Goal: Transaction & Acquisition: Purchase product/service

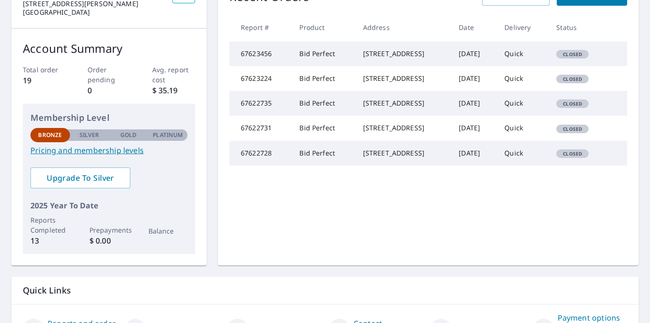
scroll to position [182, 0]
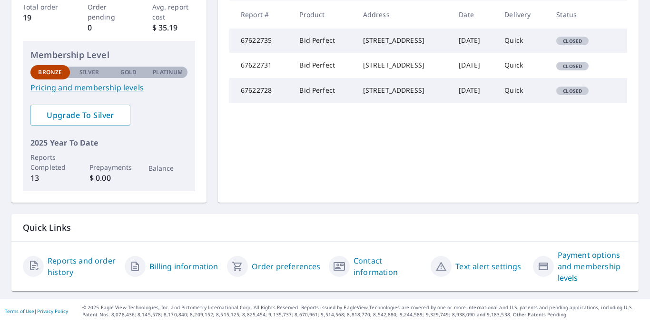
click at [577, 258] on link "Payment options and membership levels" at bounding box center [592, 266] width 69 height 34
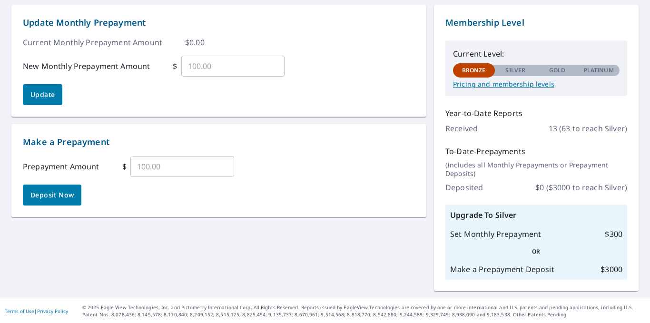
scroll to position [91, 0]
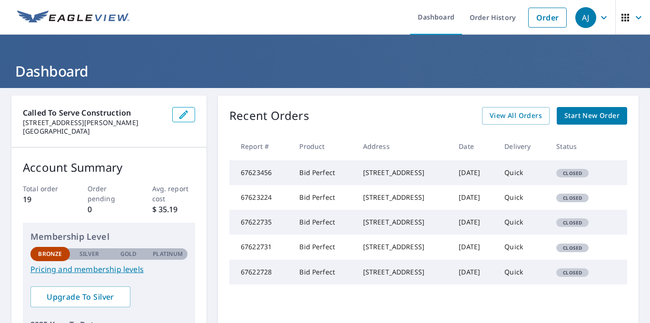
click at [588, 118] on span "Start New Order" at bounding box center [592, 116] width 55 height 12
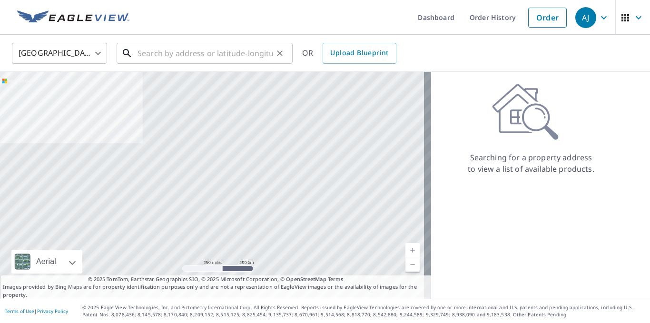
click at [139, 54] on input "text" at bounding box center [206, 53] width 136 height 27
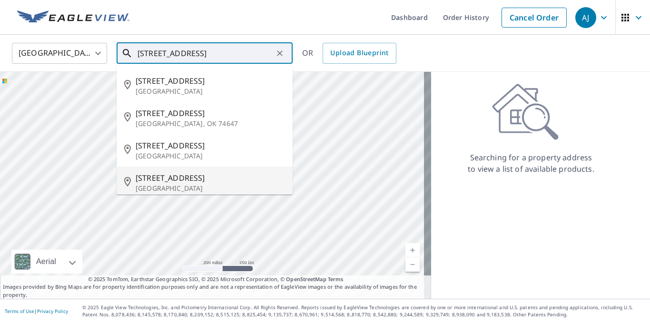
click at [187, 186] on p "[GEOGRAPHIC_DATA]" at bounding box center [210, 189] width 149 height 10
type input "[STREET_ADDRESS]"
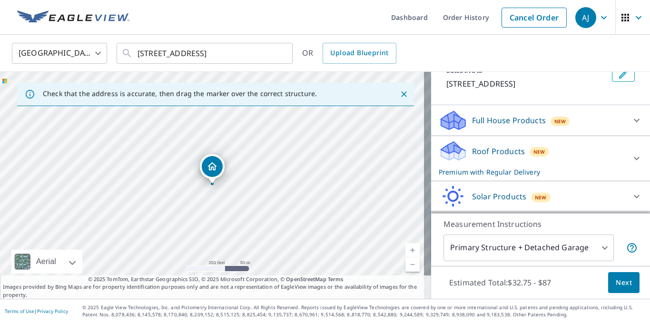
scroll to position [75, 0]
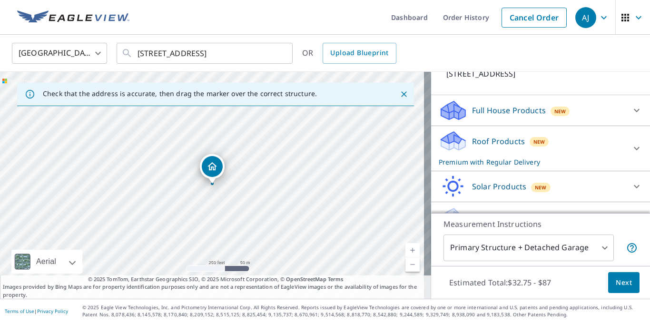
click at [631, 147] on icon at bounding box center [636, 148] width 11 height 11
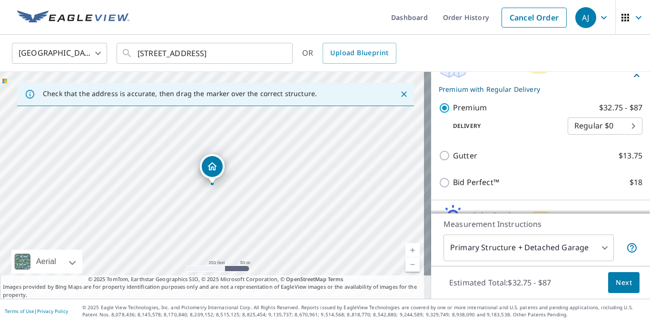
scroll to position [166, 0]
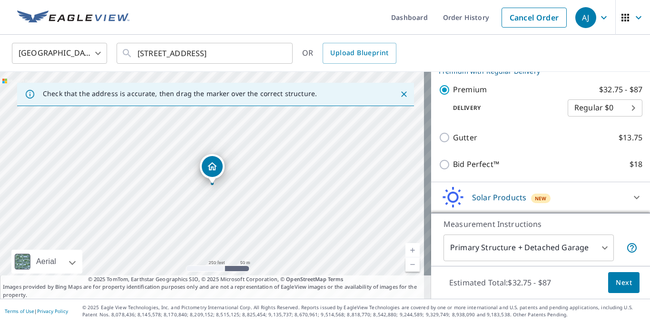
click at [617, 284] on span "Next" at bounding box center [624, 283] width 16 height 12
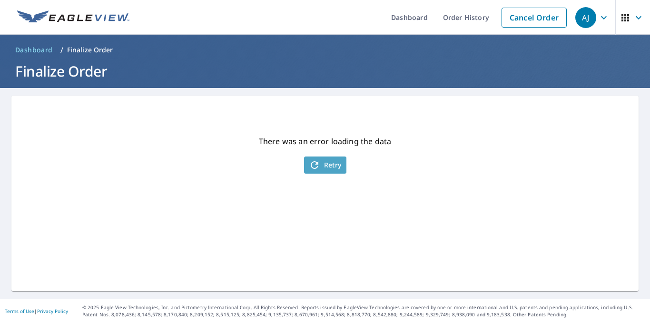
click at [317, 167] on span "Retry" at bounding box center [325, 164] width 33 height 11
click at [333, 167] on span "Retry" at bounding box center [325, 164] width 33 height 11
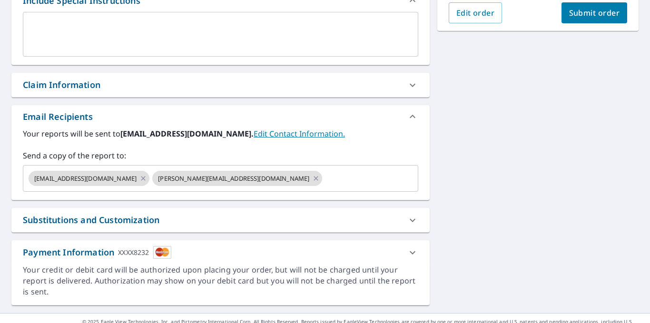
scroll to position [287, 0]
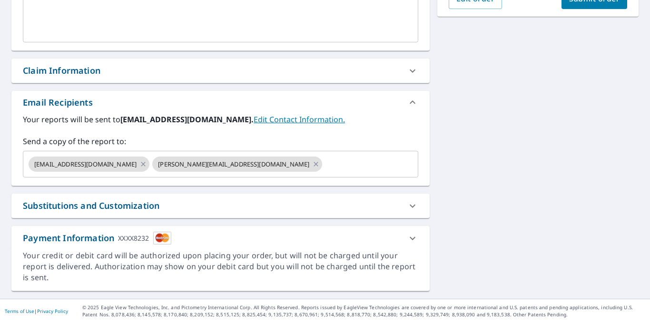
click at [66, 238] on div "Payment Information XXXX8232" at bounding box center [97, 238] width 149 height 13
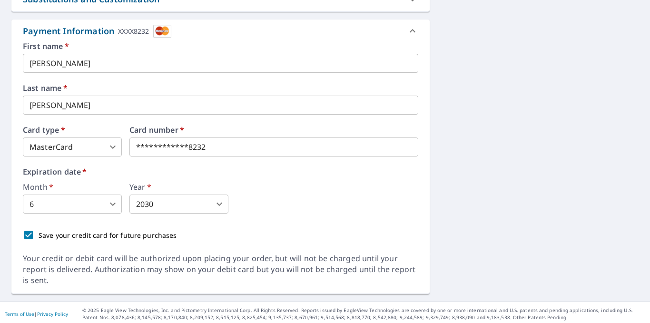
scroll to position [496, 0]
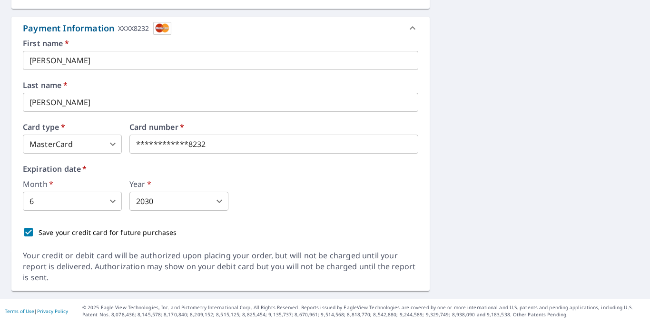
click at [408, 26] on icon at bounding box center [412, 27] width 11 height 11
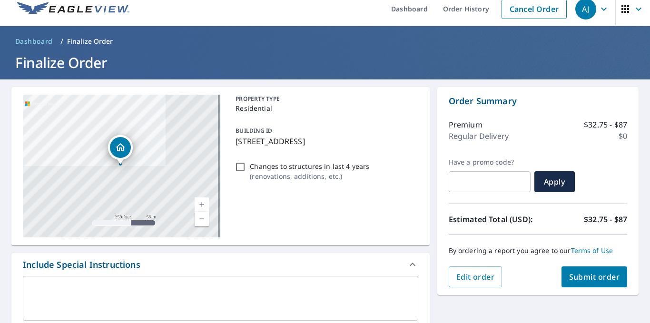
scroll to position [0, 0]
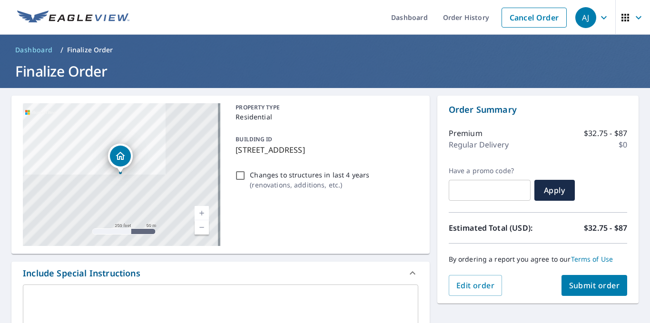
click at [589, 288] on span "Submit order" at bounding box center [594, 285] width 51 height 10
checkbox input "true"
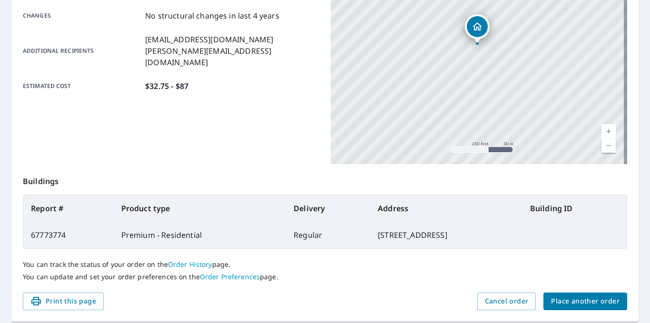
scroll to position [237, 0]
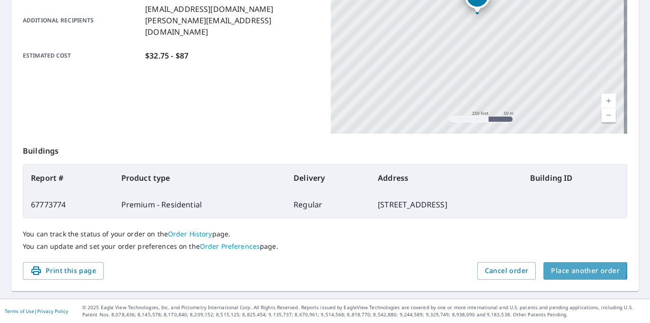
click at [565, 270] on span "Place another order" at bounding box center [585, 271] width 69 height 12
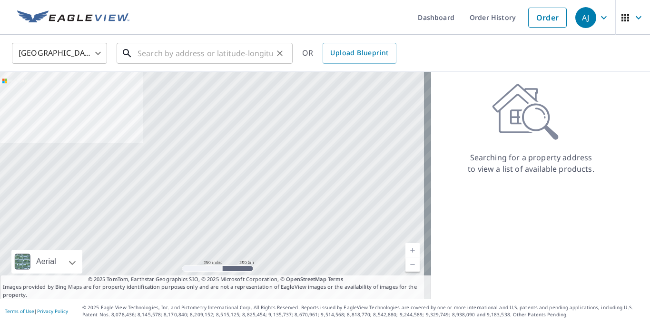
click at [182, 52] on input "text" at bounding box center [206, 53] width 136 height 27
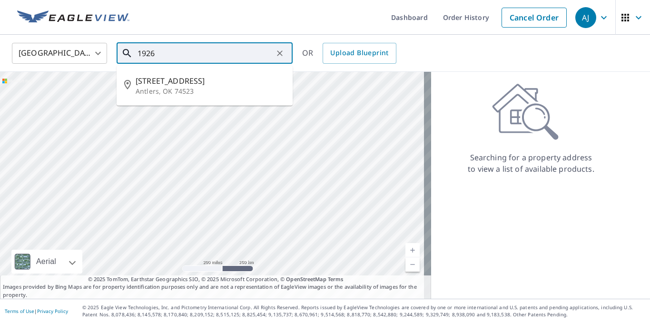
click at [183, 50] on input "1926" at bounding box center [206, 53] width 136 height 27
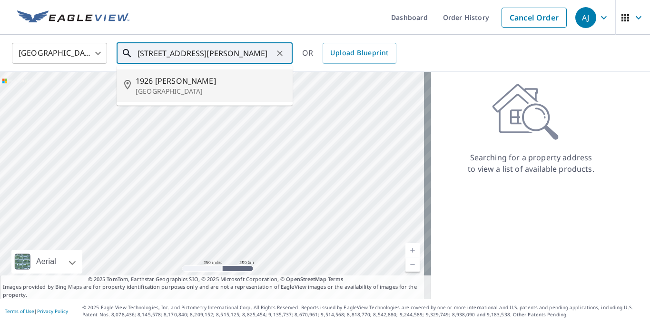
click at [169, 90] on p "[GEOGRAPHIC_DATA]" at bounding box center [210, 92] width 149 height 10
type input "[STREET_ADDRESS][PERSON_NAME]"
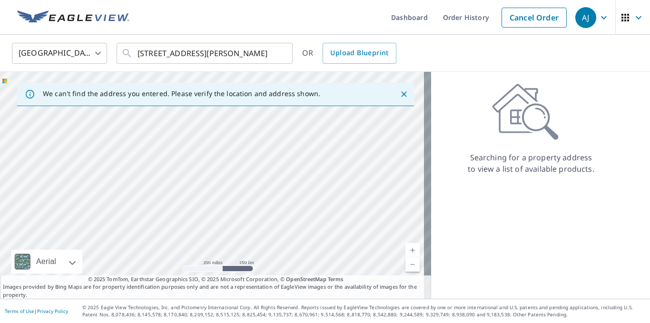
click at [399, 92] on icon "Close" at bounding box center [404, 94] width 10 height 10
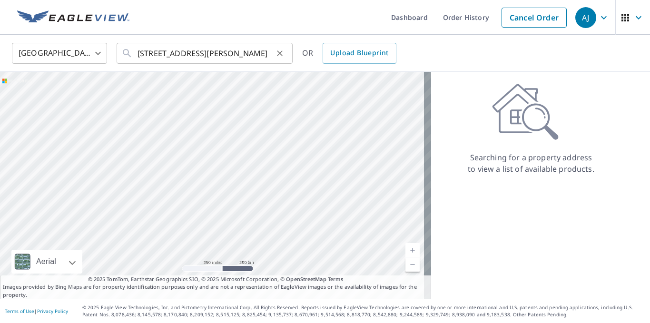
click at [280, 55] on icon "Clear" at bounding box center [280, 54] width 10 height 10
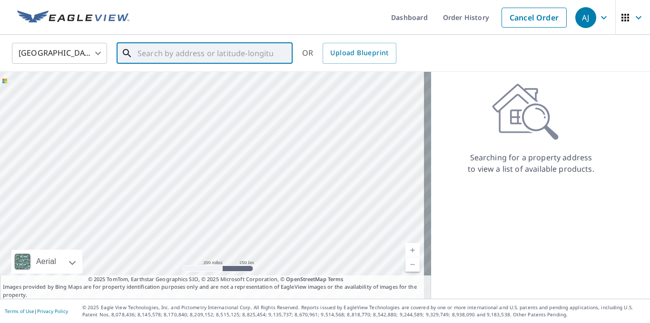
click at [211, 55] on input "text" at bounding box center [206, 53] width 136 height 27
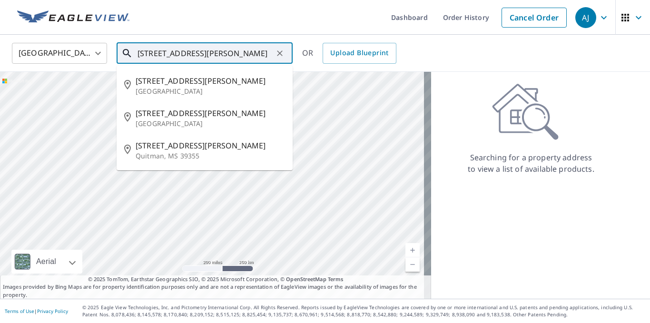
type input "[STREET_ADDRESS][PERSON_NAME]"
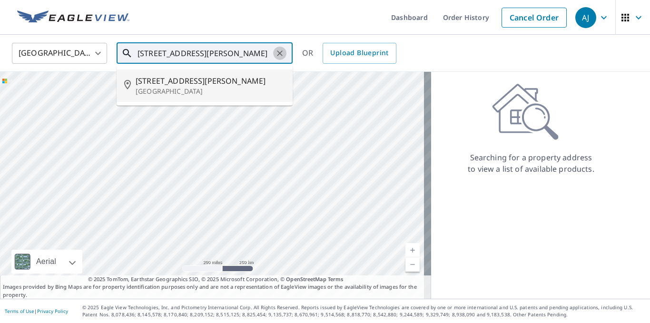
click at [279, 50] on icon "Clear" at bounding box center [280, 54] width 10 height 10
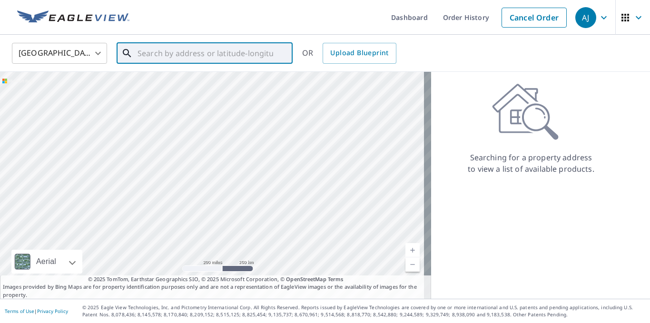
click at [190, 52] on input "text" at bounding box center [206, 53] width 136 height 27
type input "1"
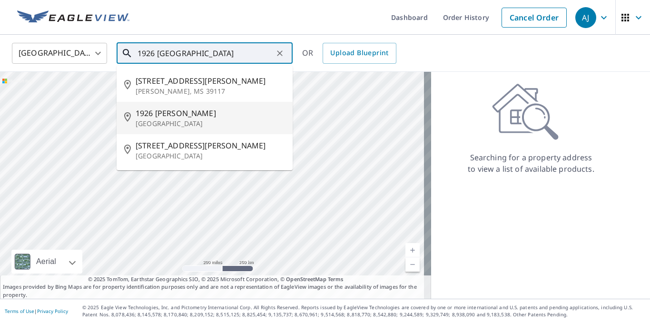
click at [220, 112] on span "1926 [PERSON_NAME]" at bounding box center [210, 113] width 149 height 11
type input "[STREET_ADDRESS][PERSON_NAME]"
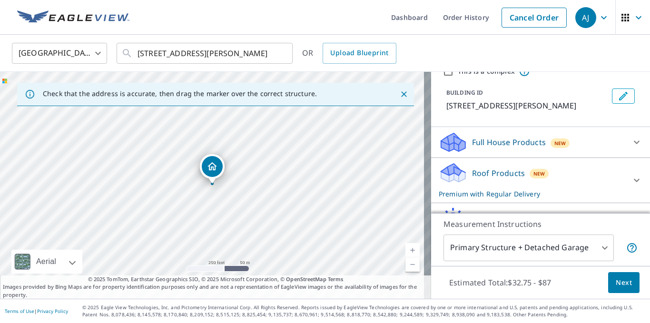
scroll to position [62, 0]
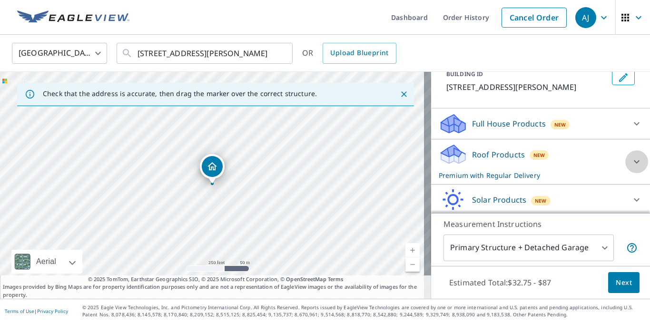
click at [631, 159] on icon at bounding box center [636, 161] width 11 height 11
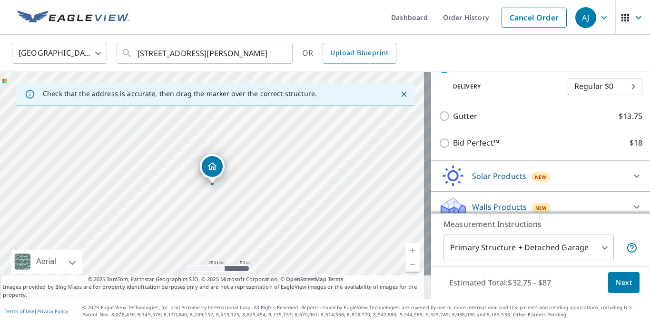
scroll to position [197, 0]
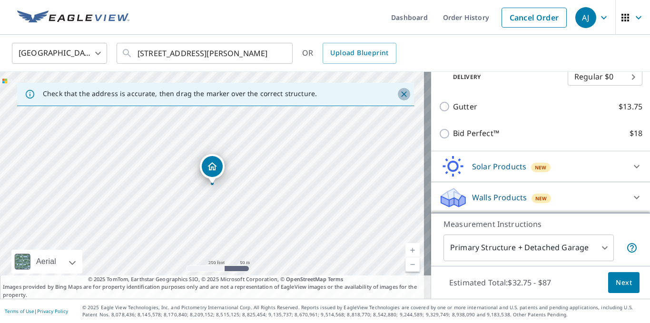
click at [399, 94] on icon "Close" at bounding box center [404, 94] width 10 height 10
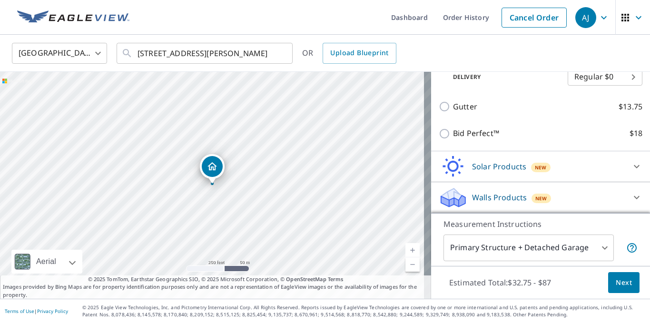
click at [616, 284] on span "Next" at bounding box center [624, 283] width 16 height 12
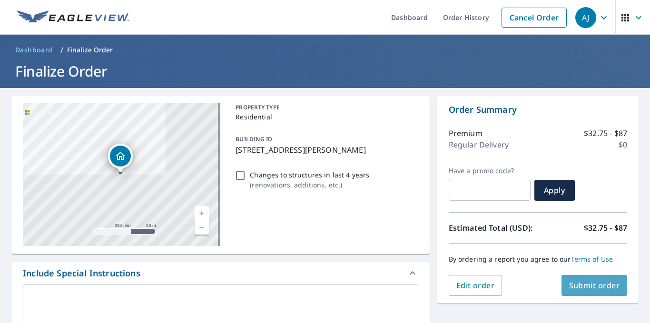
click at [592, 289] on span "Submit order" at bounding box center [594, 285] width 51 height 10
checkbox input "true"
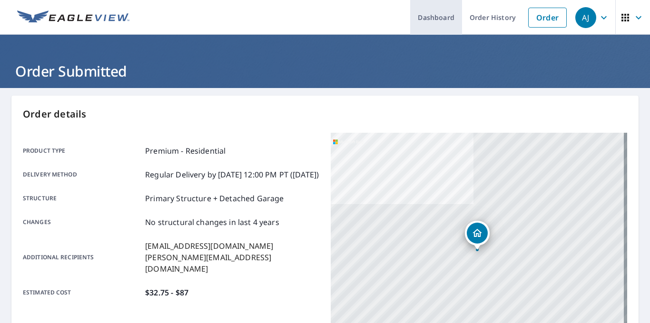
click at [411, 14] on link "Dashboard" at bounding box center [436, 17] width 52 height 35
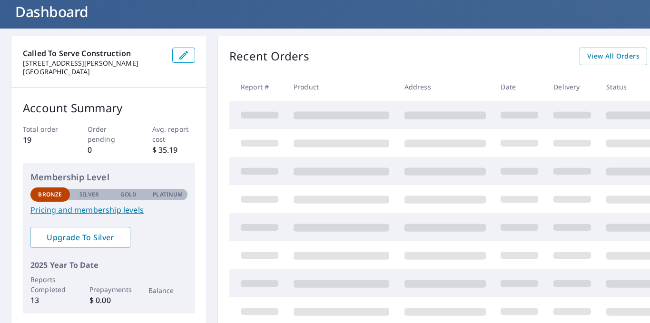
scroll to position [39, 0]
